Goal: Transaction & Acquisition: Subscribe to service/newsletter

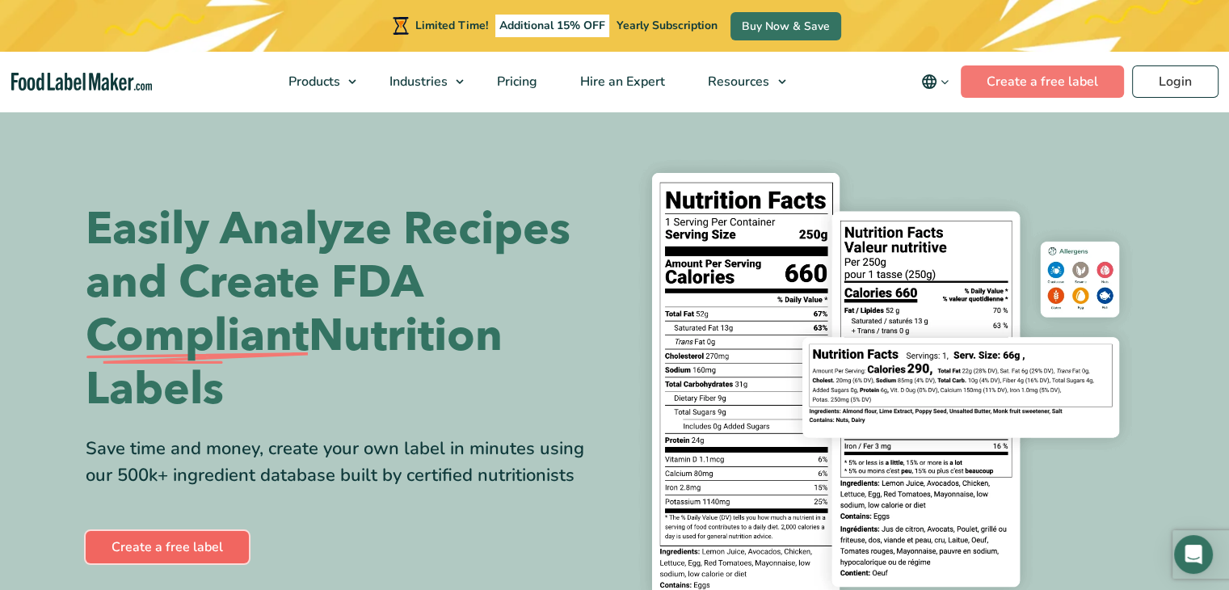
click at [210, 543] on link "Create a free label" at bounding box center [167, 547] width 163 height 32
